Goal: Task Accomplishment & Management: Complete application form

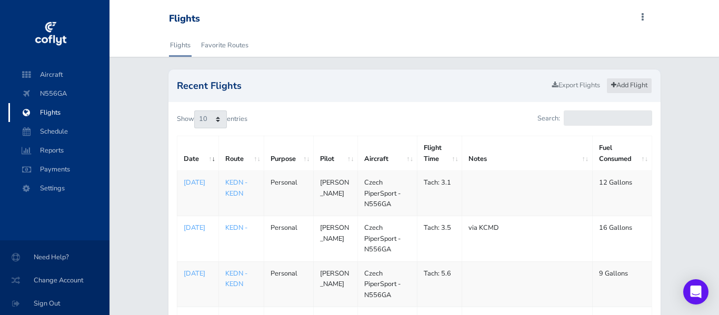
click at [632, 86] on link "Add Flight" at bounding box center [629, 85] width 46 height 15
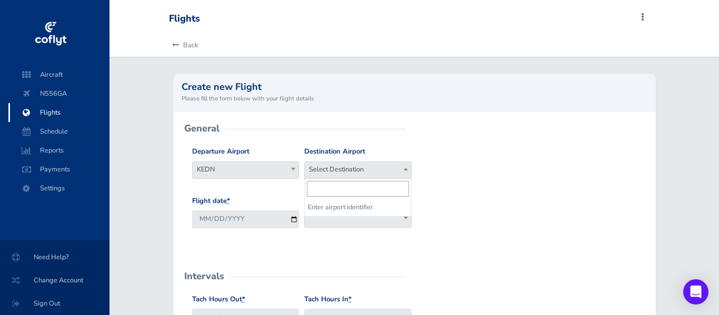
click at [334, 173] on span "Select Destination" at bounding box center [358, 169] width 106 height 15
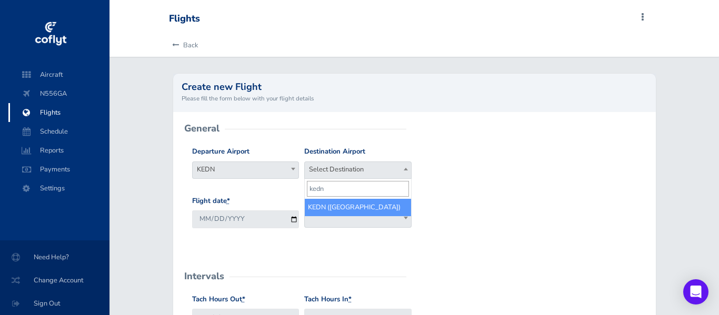
type input "kedn"
select select "KEDN"
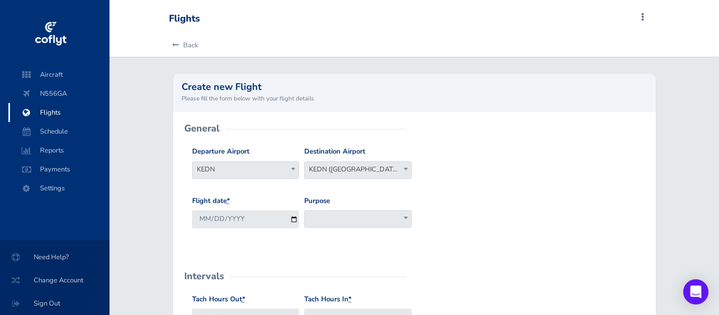
click at [325, 216] on span at bounding box center [357, 219] width 107 height 17
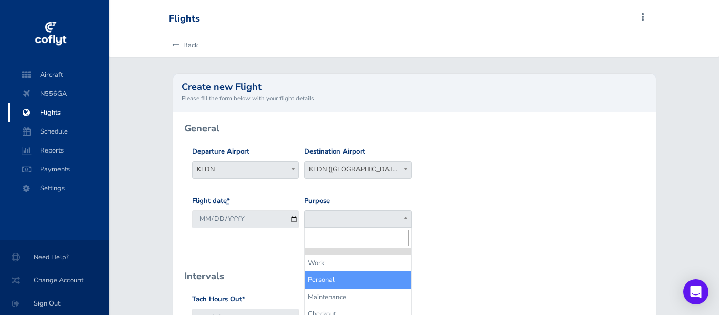
select select "Personal"
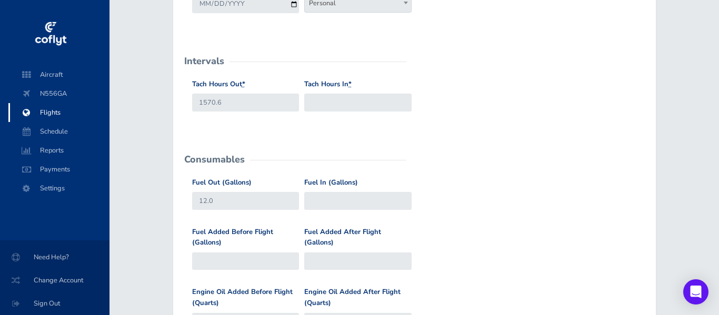
scroll to position [222, 0]
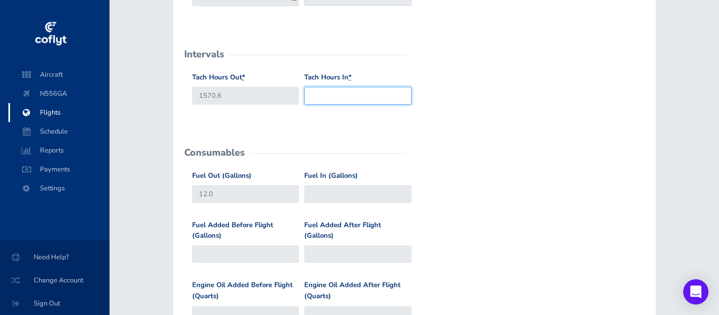
click at [325, 101] on input "Tach Hours In *" at bounding box center [357, 95] width 107 height 17
type input "1572.9"
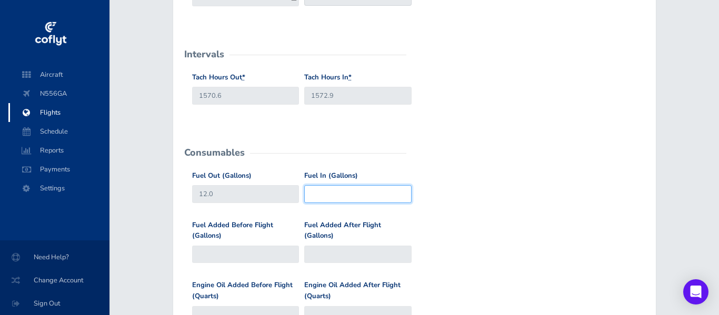
click at [316, 193] on input "Fuel In (Gallons)" at bounding box center [357, 193] width 107 height 17
type input "12.9"
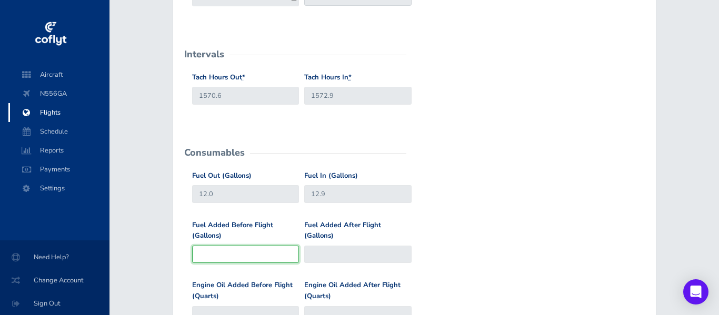
type input "12"
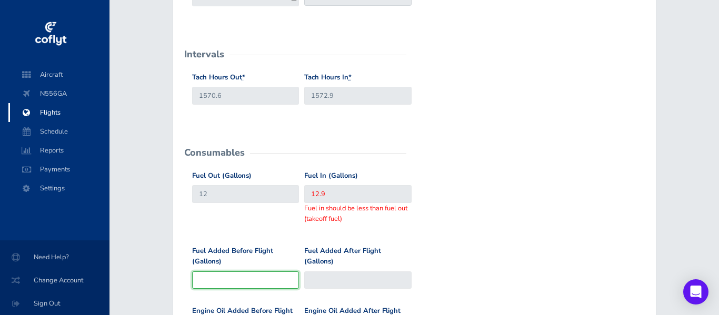
type input "1"
type input "13"
type input "10"
type input "22"
type input "10.4"
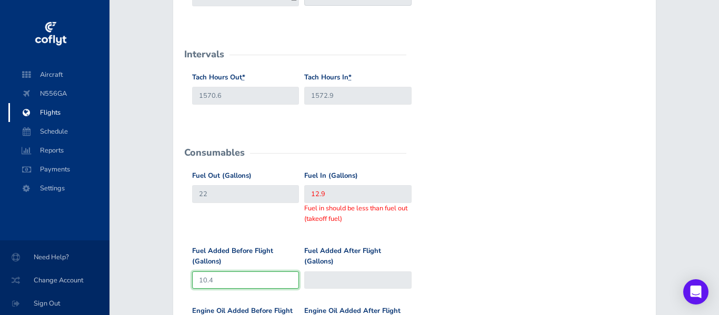
type input "22.4"
type input "10.4"
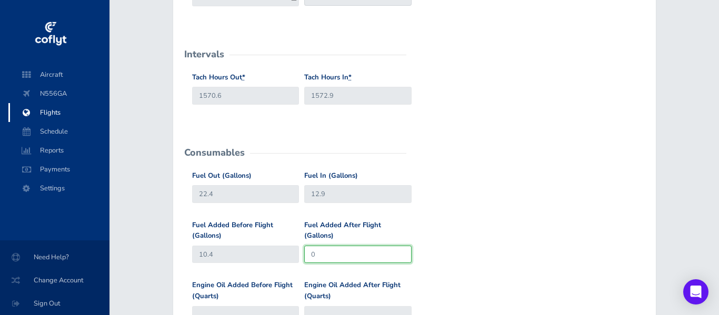
type input "0"
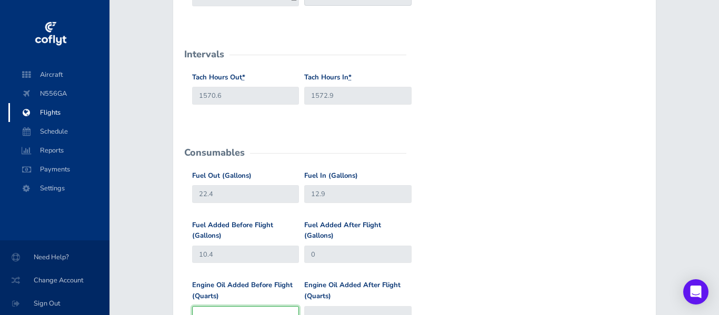
scroll to position [231, 0]
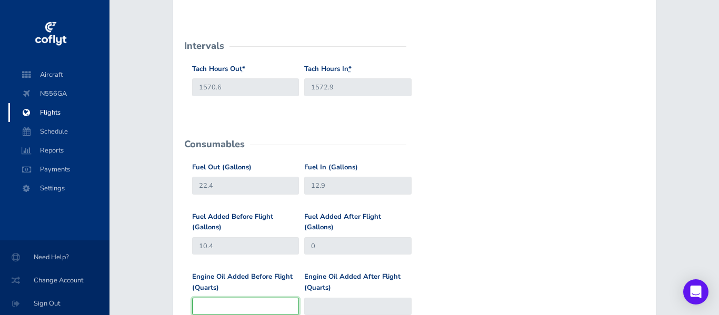
type input ".2"
type input "2"
type input ".2"
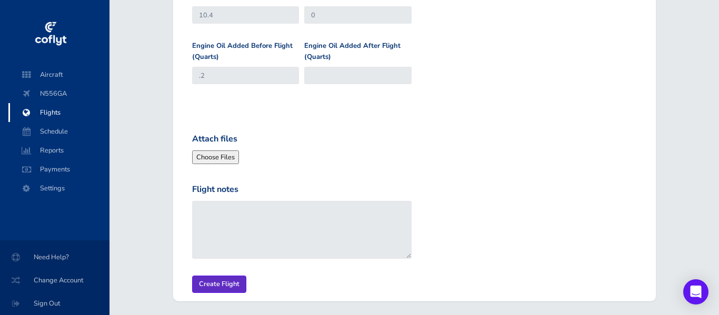
click at [222, 284] on input "Create Flight" at bounding box center [219, 284] width 54 height 17
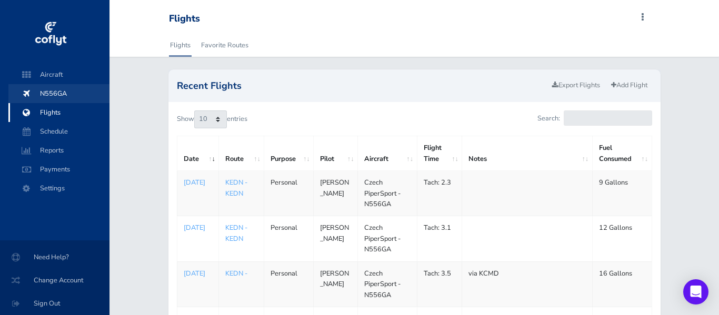
click at [54, 92] on span "N556GA" at bounding box center [59, 93] width 80 height 19
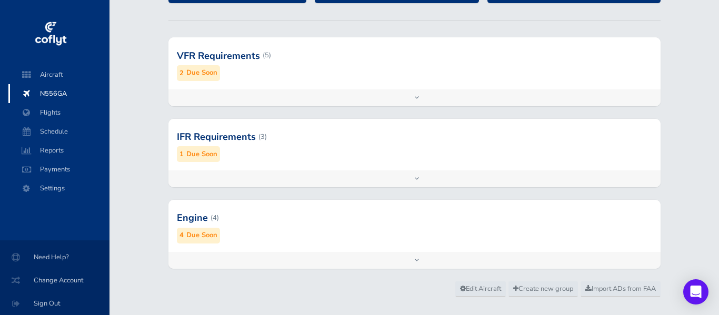
scroll to position [142, 0]
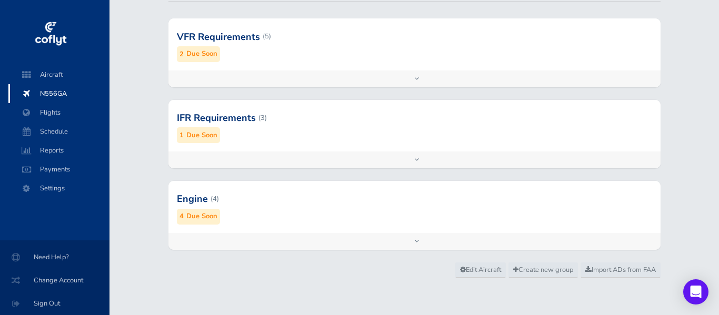
click at [203, 219] on small "Due Soon" at bounding box center [201, 216] width 31 height 11
